Goal: Information Seeking & Learning: Learn about a topic

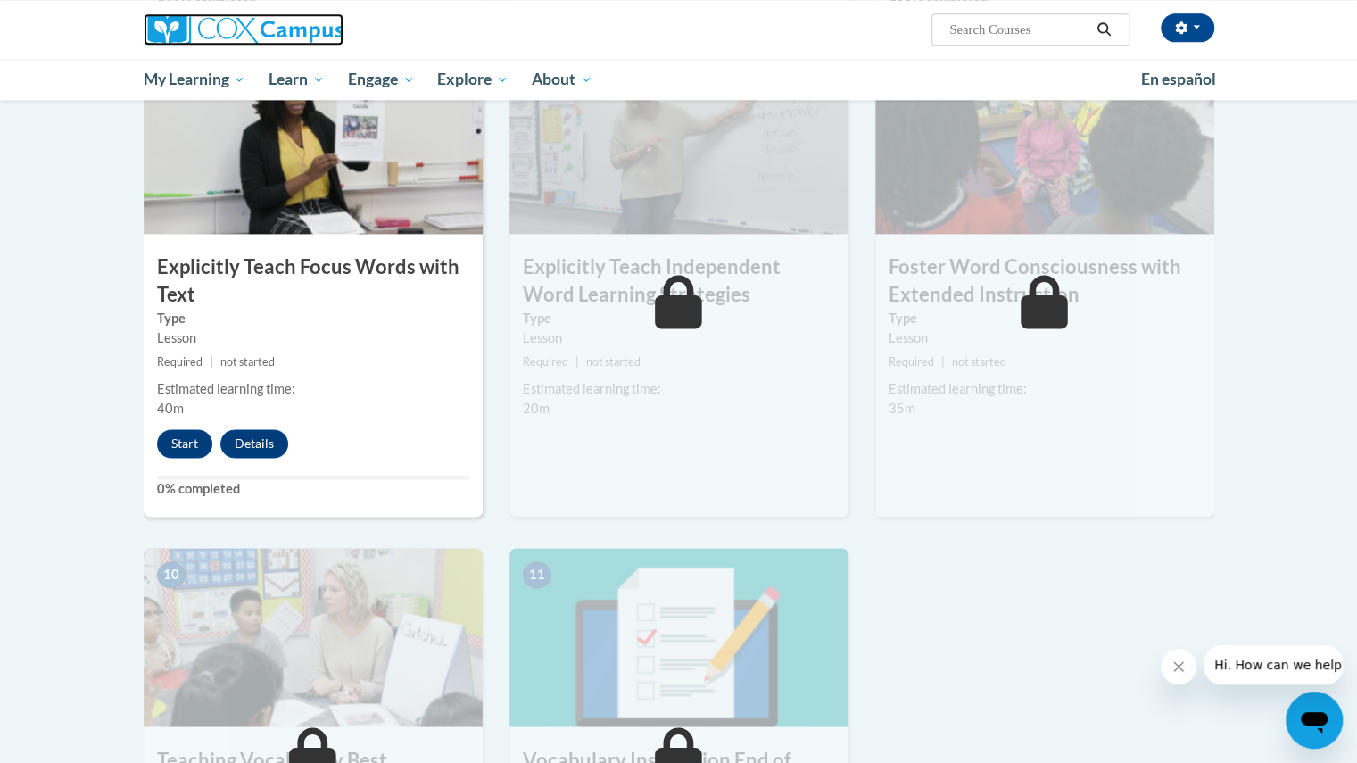
click at [164, 17] on img at bounding box center [244, 29] width 200 height 32
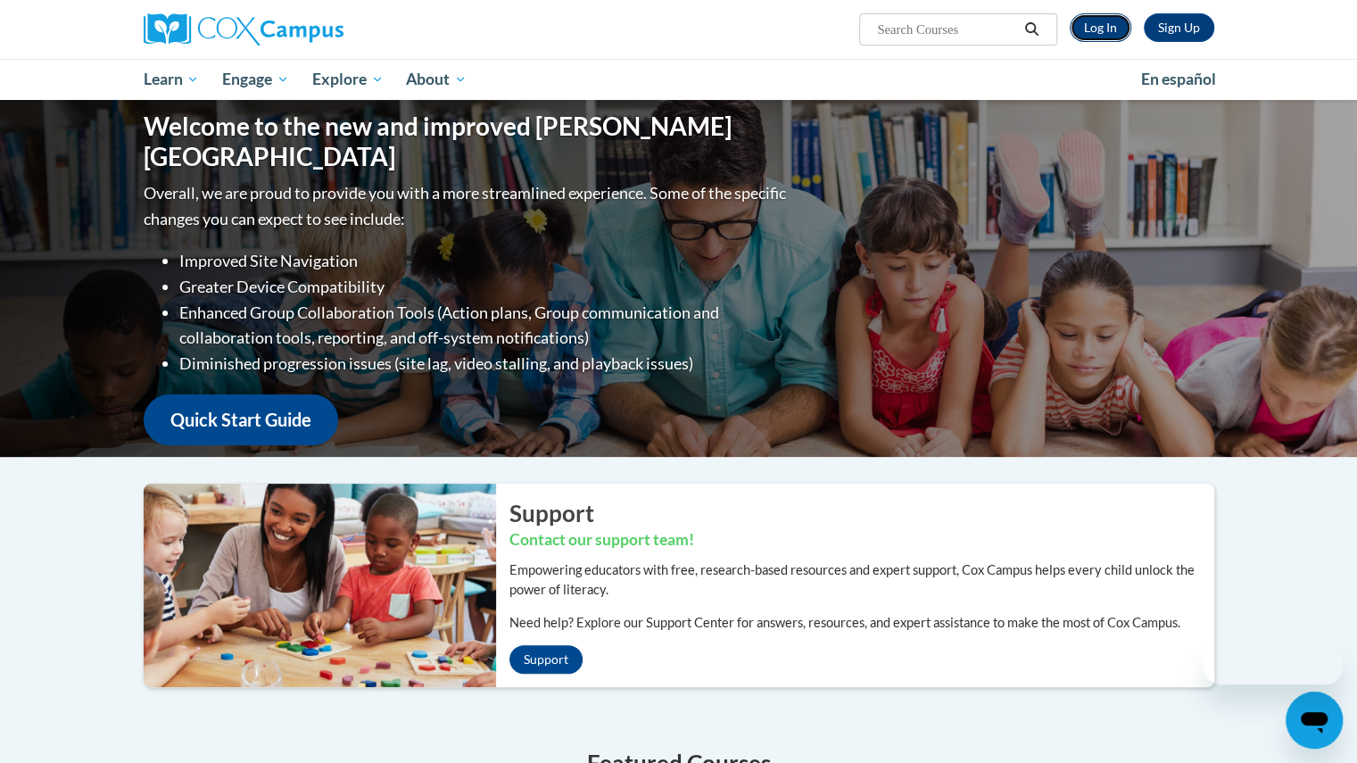
click at [1093, 30] on link "Log In" at bounding box center [1100, 27] width 62 height 29
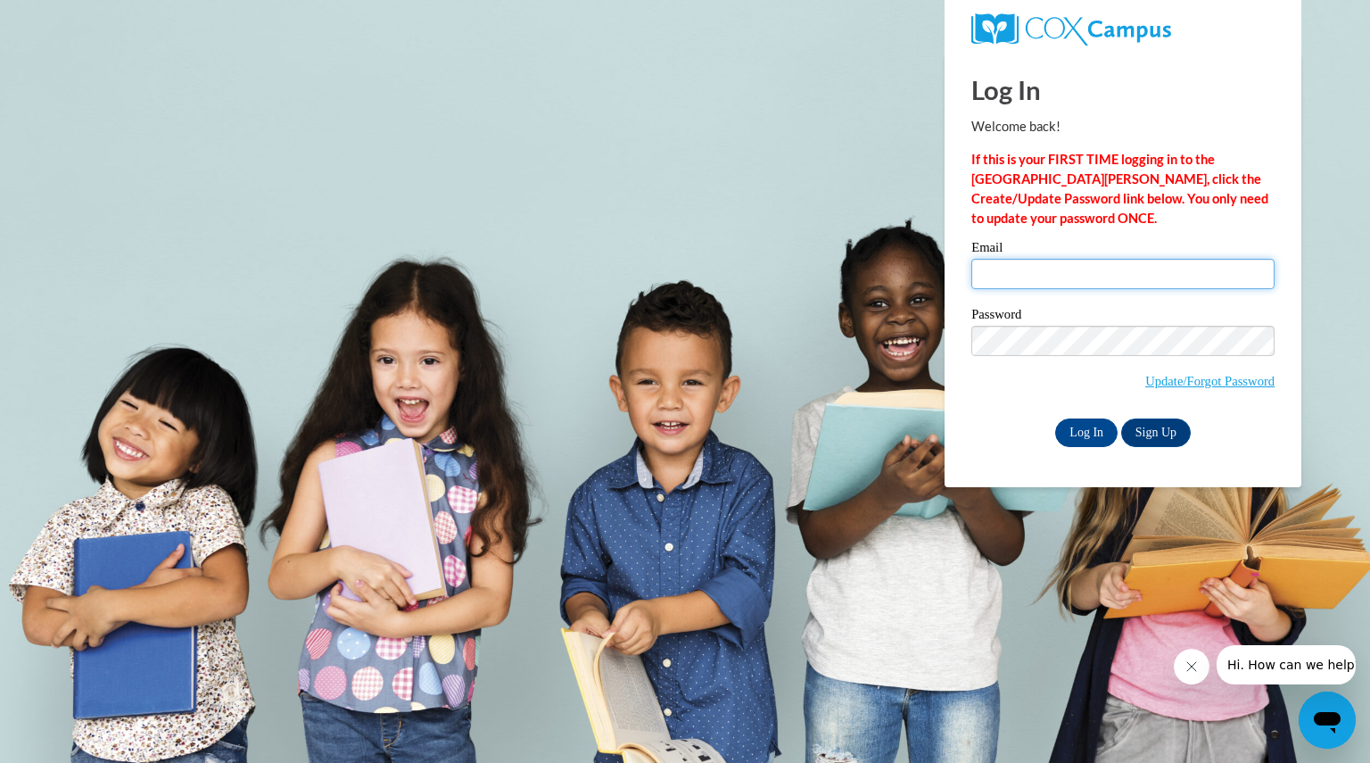
type input "[EMAIL_ADDRESS][DOMAIN_NAME]"
click at [1081, 448] on div "Log In Welcome back! If this is your FIRST TIME logging in to the [GEOGRAPHIC_D…" at bounding box center [1123, 270] width 384 height 433
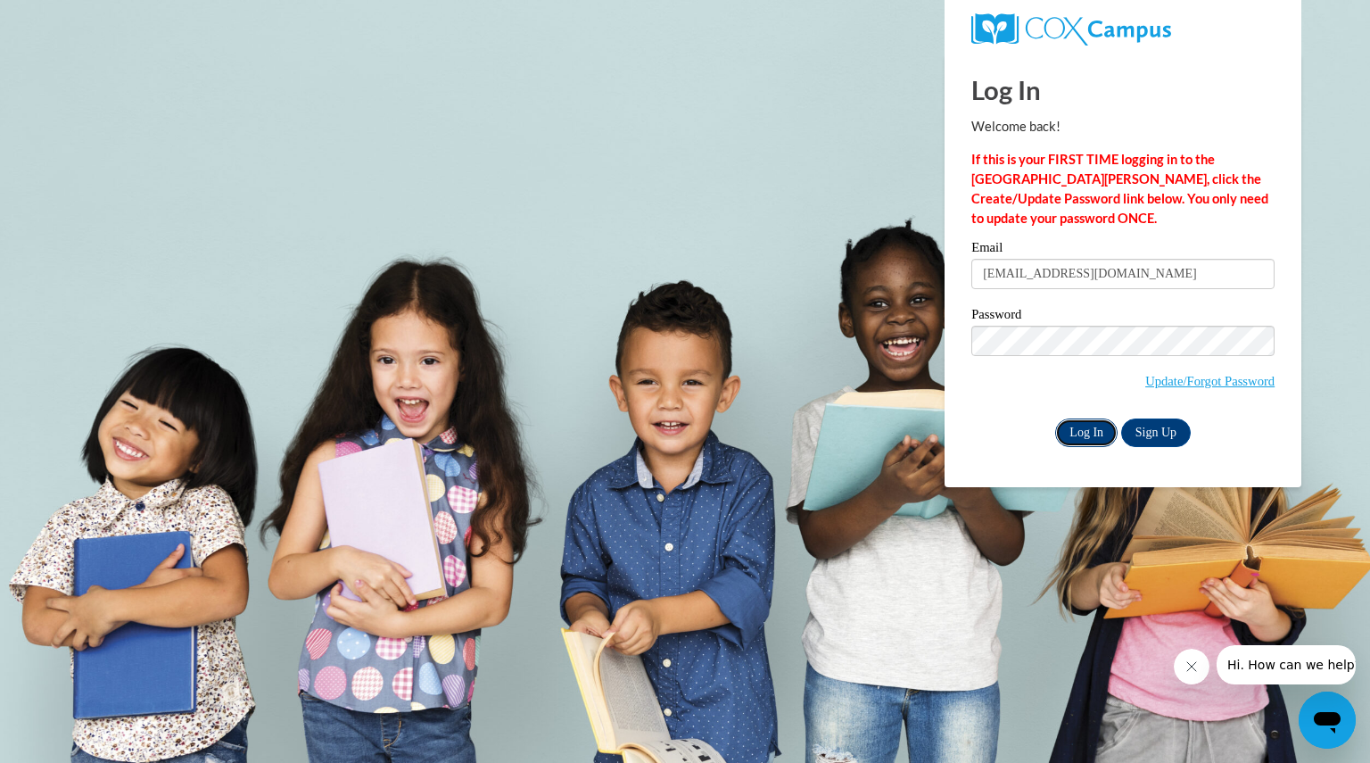
click at [1088, 429] on input "Log In" at bounding box center [1086, 432] width 62 height 29
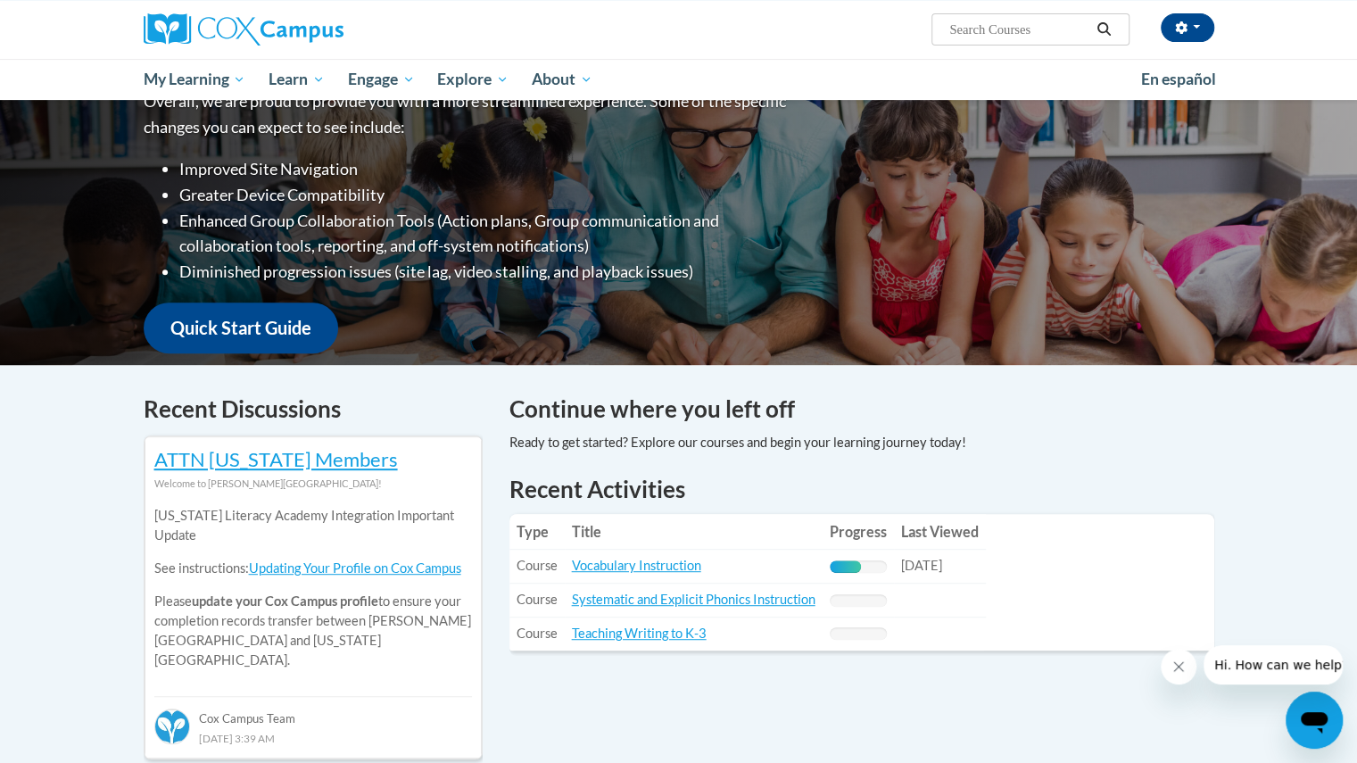
scroll to position [262, 0]
click at [636, 563] on link "Vocabulary Instruction" at bounding box center [636, 564] width 129 height 15
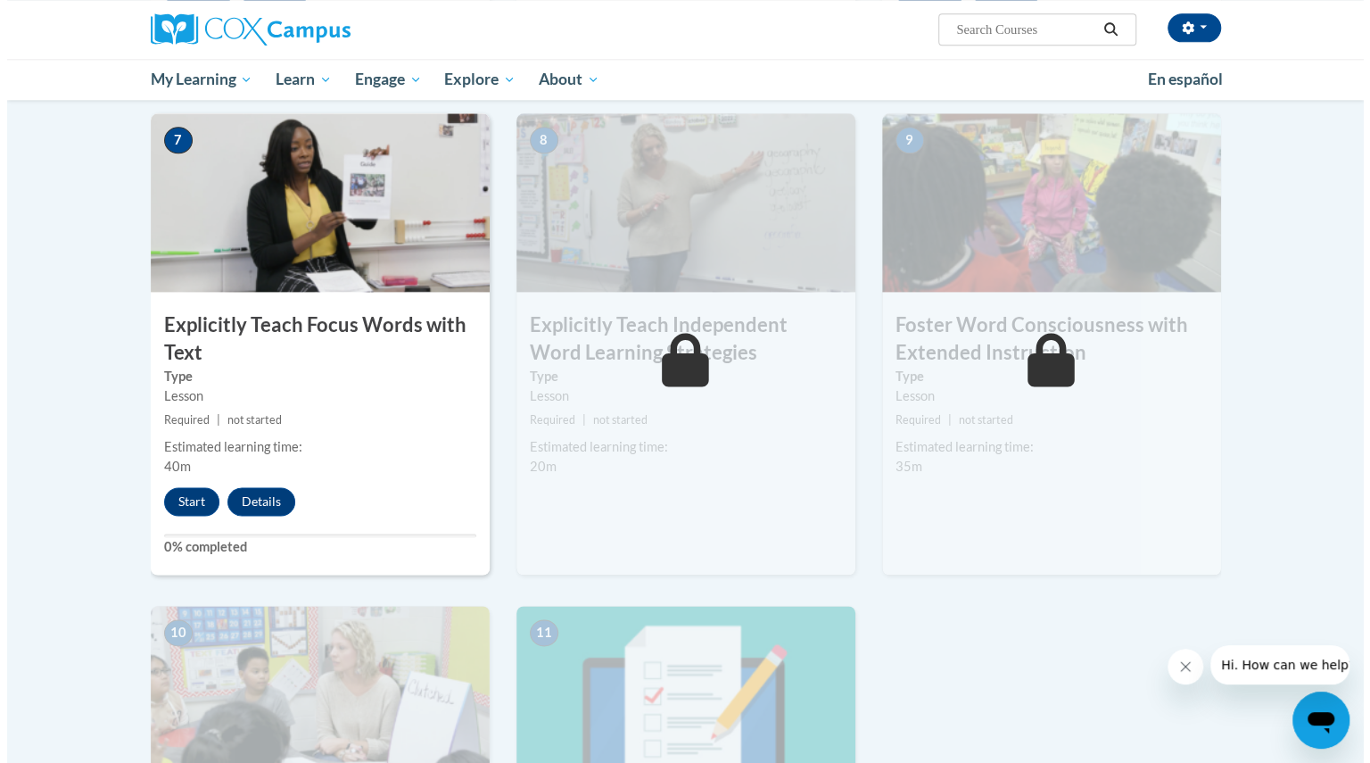
scroll to position [1349, 0]
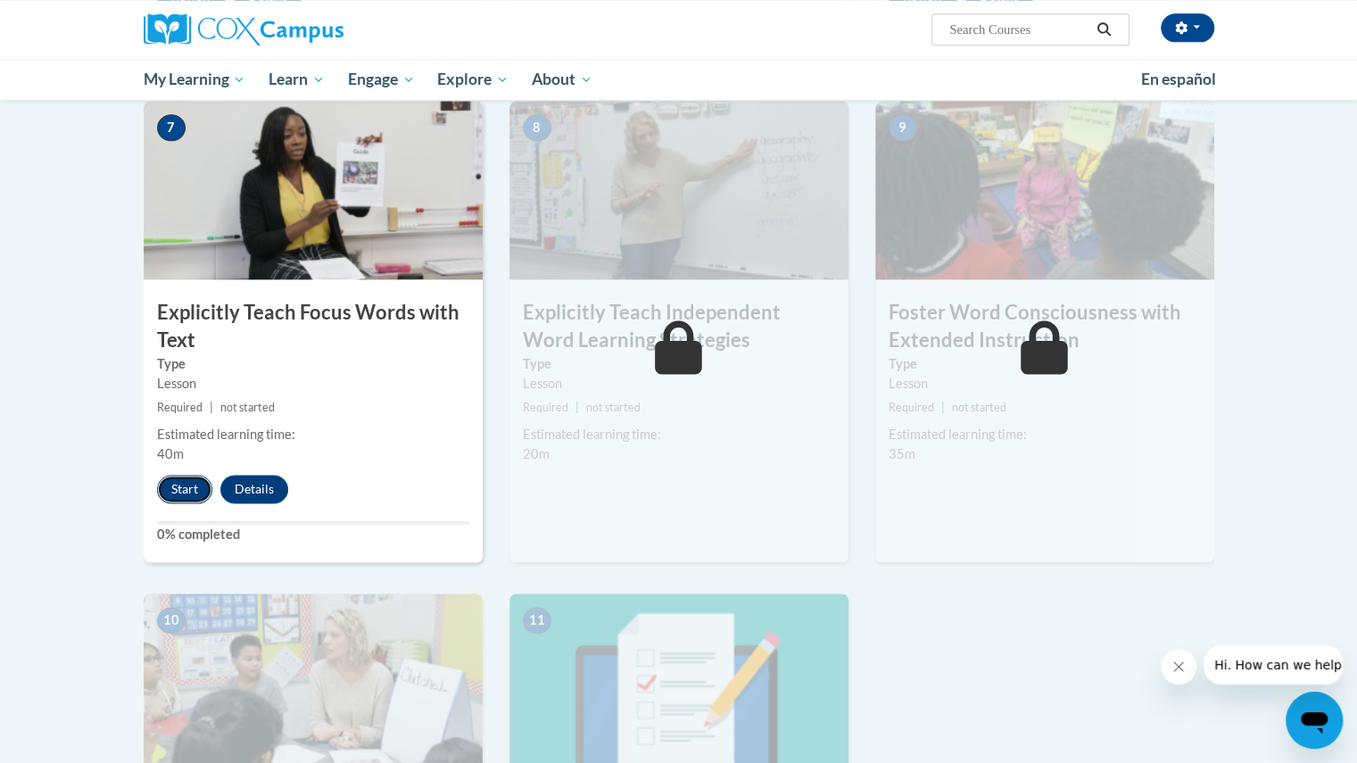
click at [175, 484] on button "Start" at bounding box center [184, 489] width 55 height 29
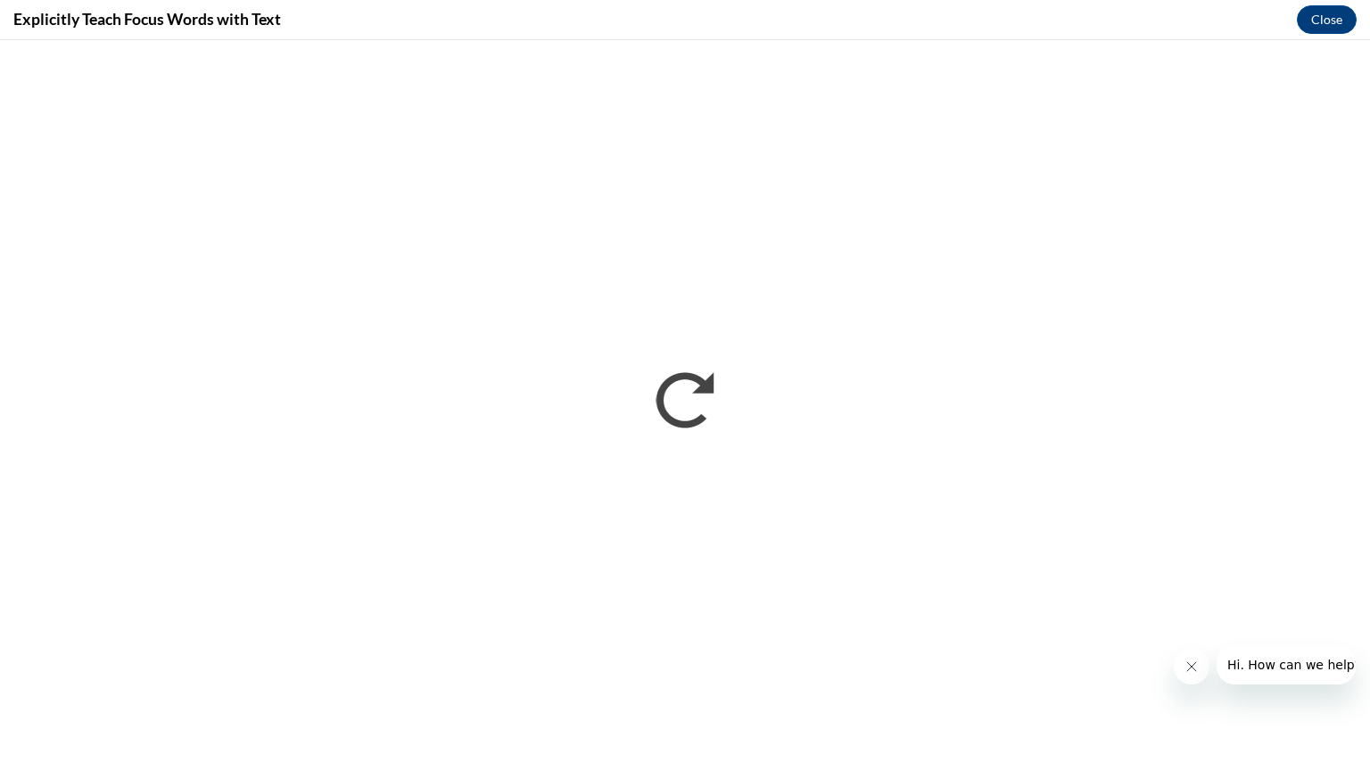
scroll to position [0, 0]
